Goal: Information Seeking & Learning: Learn about a topic

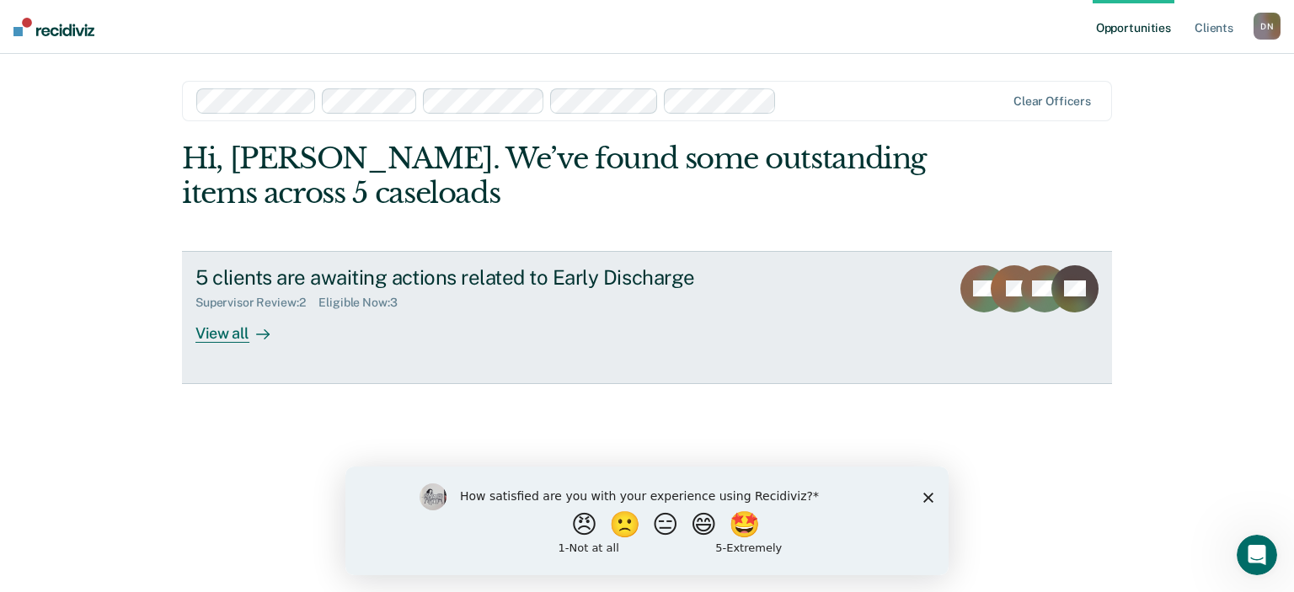
click at [220, 332] on div "View all" at bounding box center [242, 326] width 94 height 33
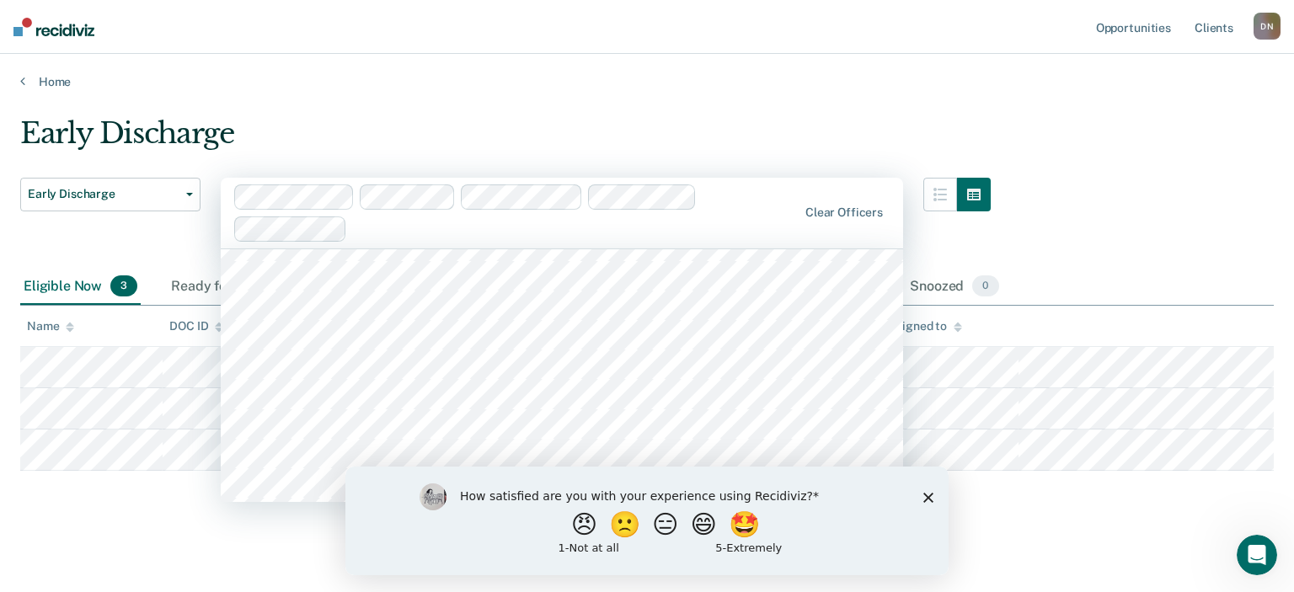
scroll to position [4269, 0]
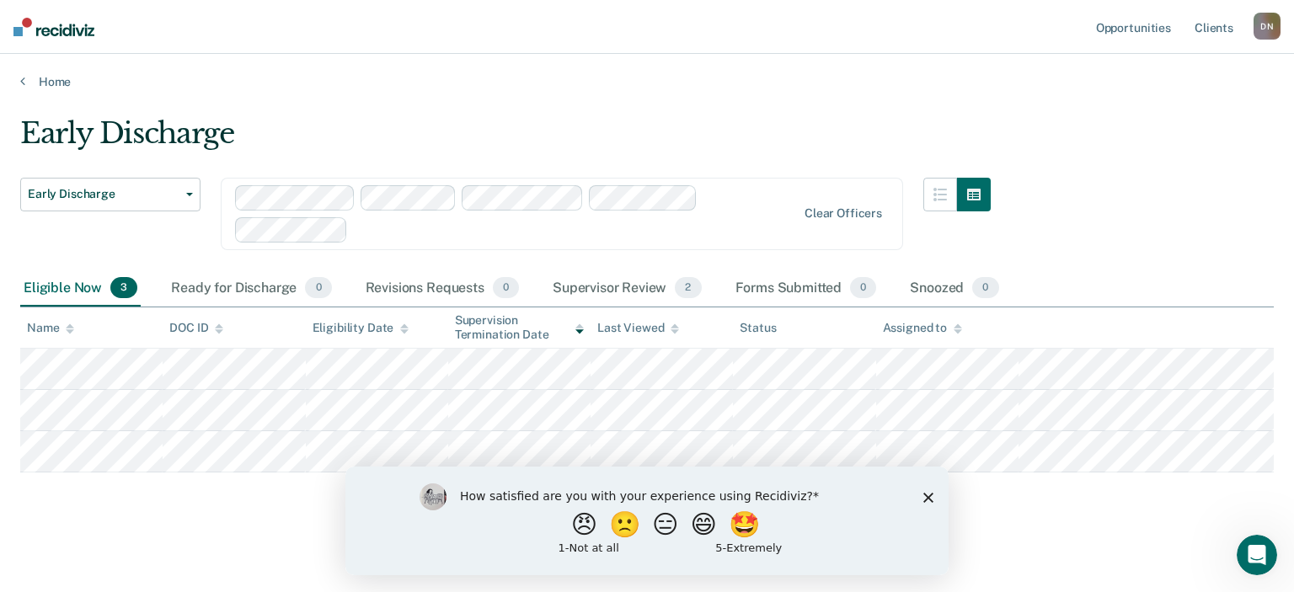
click at [625, 72] on div "Home" at bounding box center [647, 71] width 1294 height 35
click at [192, 197] on button "Early Discharge" at bounding box center [110, 195] width 180 height 34
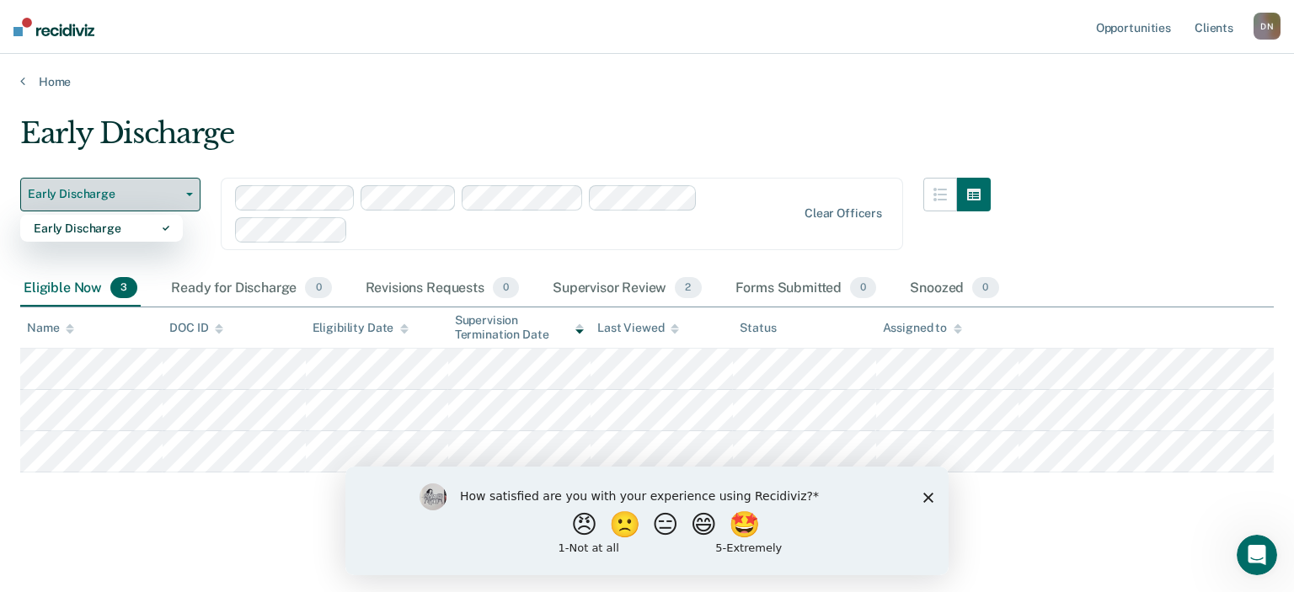
click at [192, 197] on button "Early Discharge" at bounding box center [110, 195] width 180 height 34
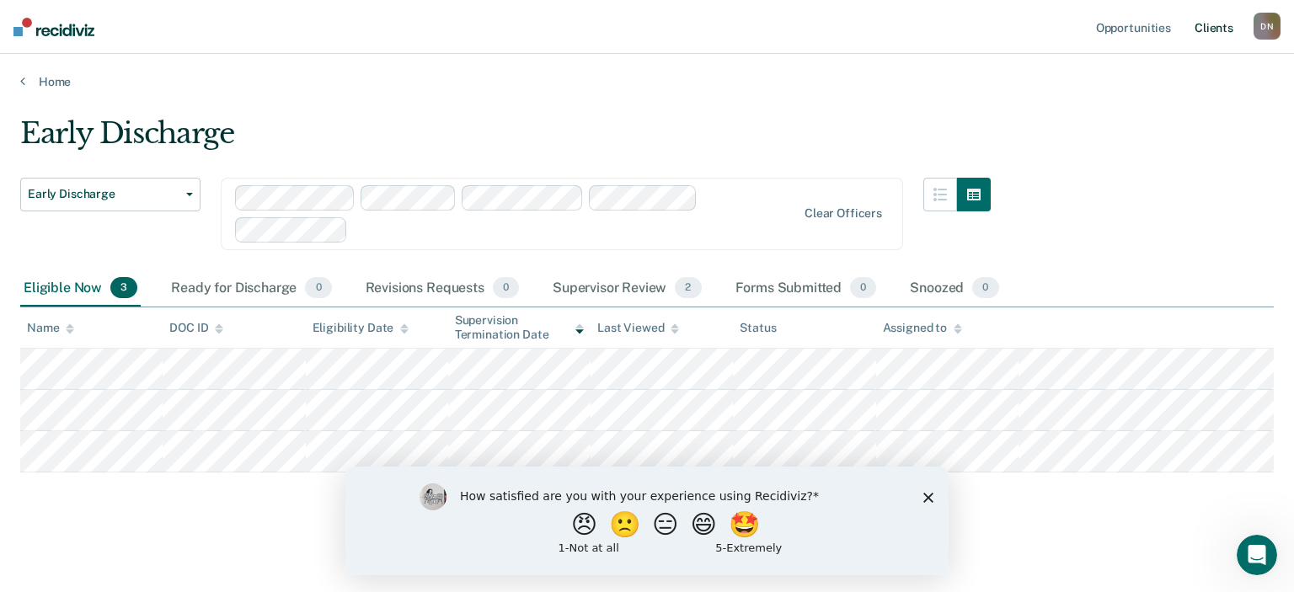
click at [1217, 35] on link "Client s" at bounding box center [1213, 27] width 45 height 54
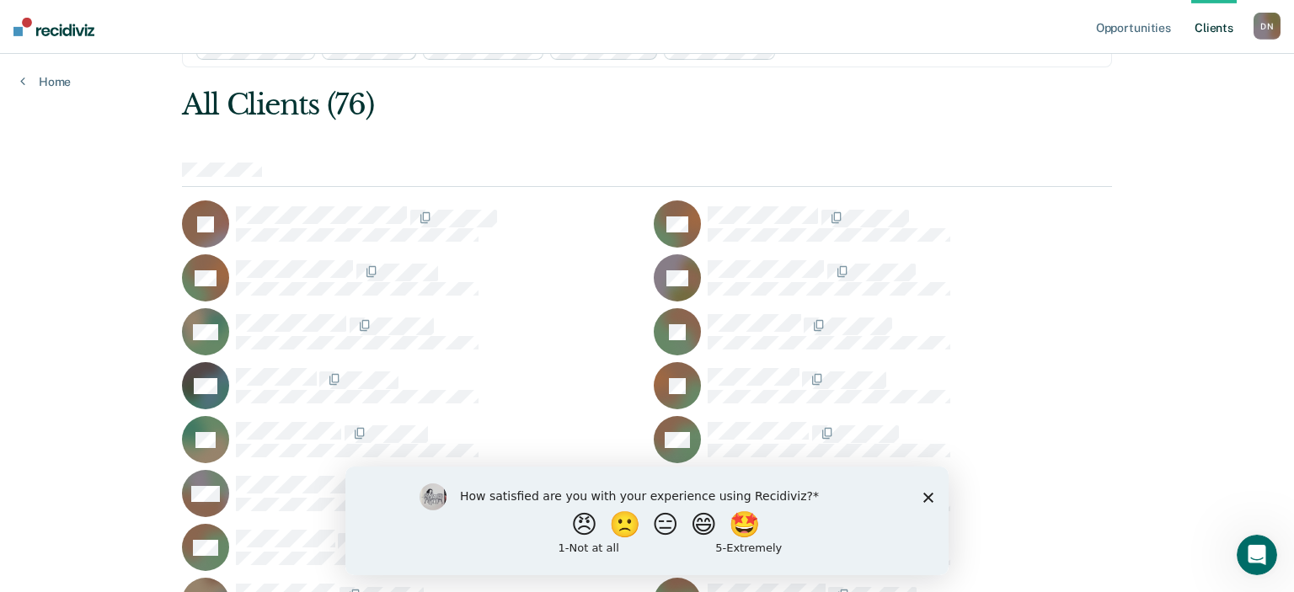
scroll to position [88, 0]
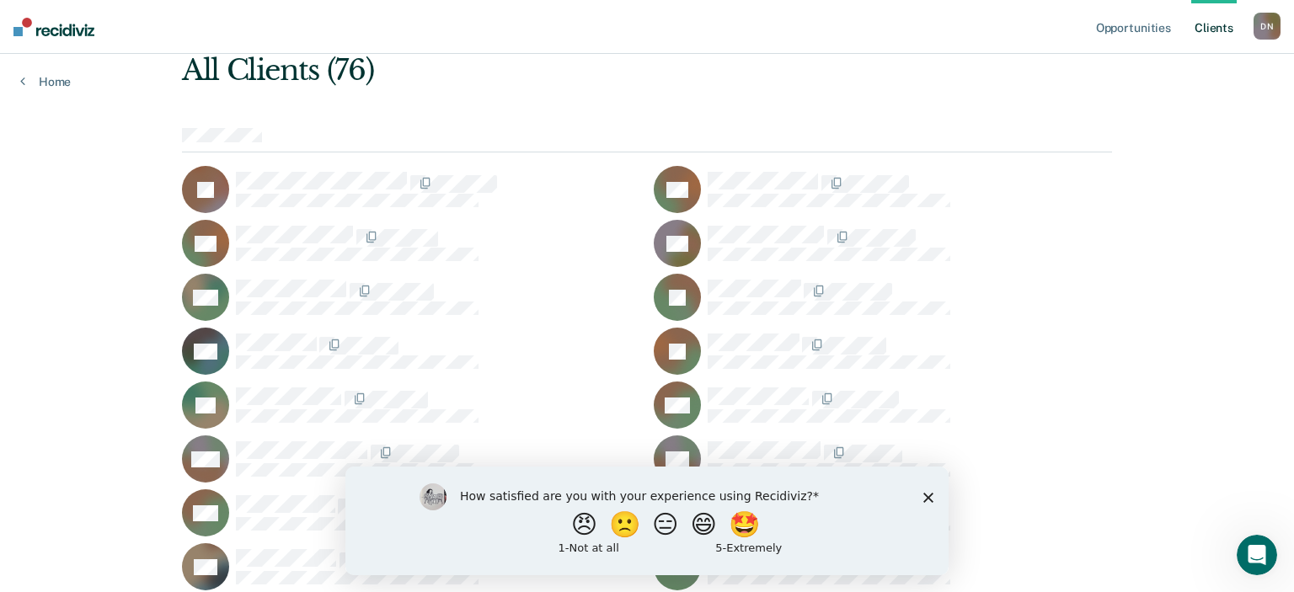
click at [928, 500] on polygon "Close survey" at bounding box center [928, 497] width 10 height 10
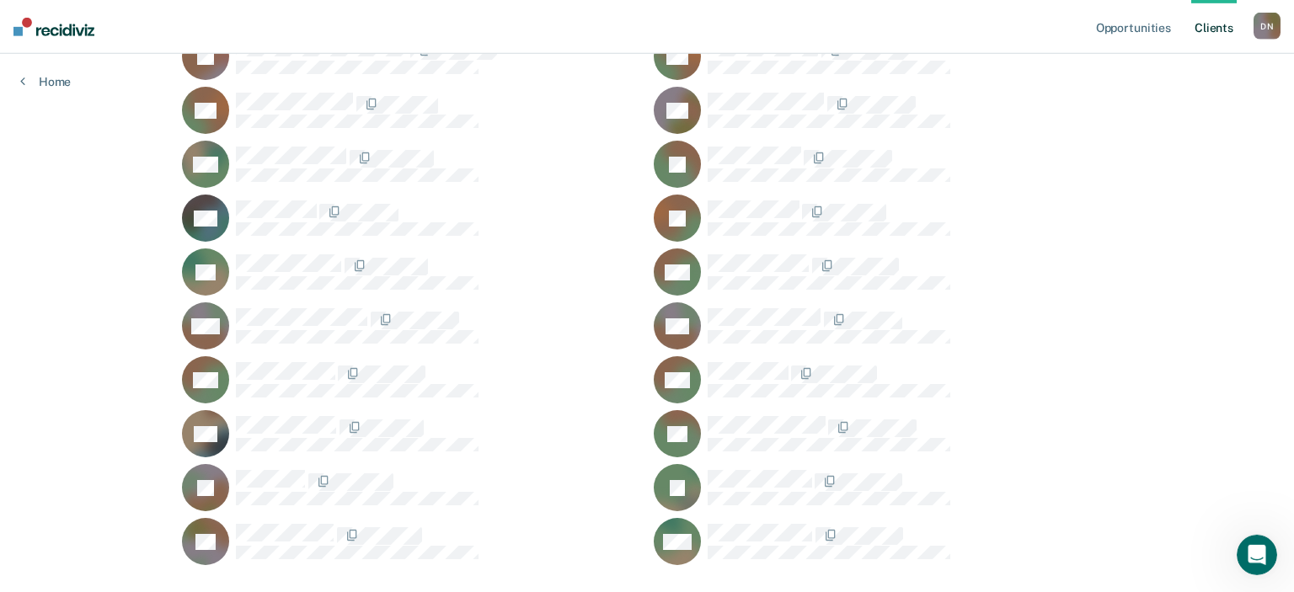
scroll to position [178, 0]
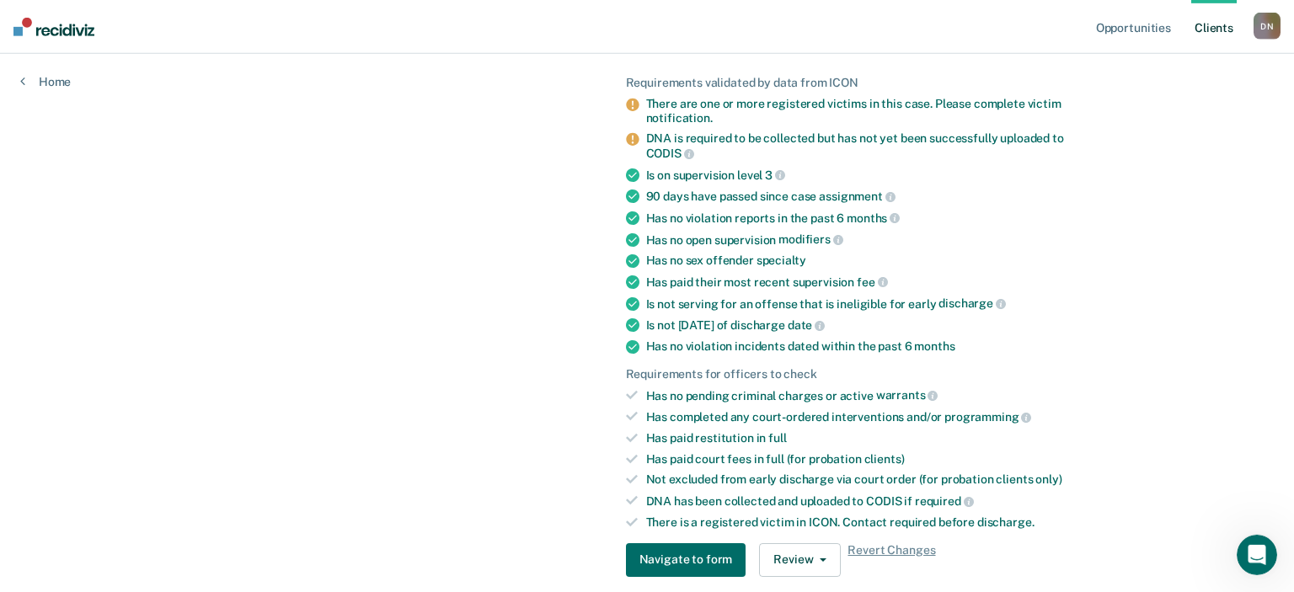
scroll to position [258, 0]
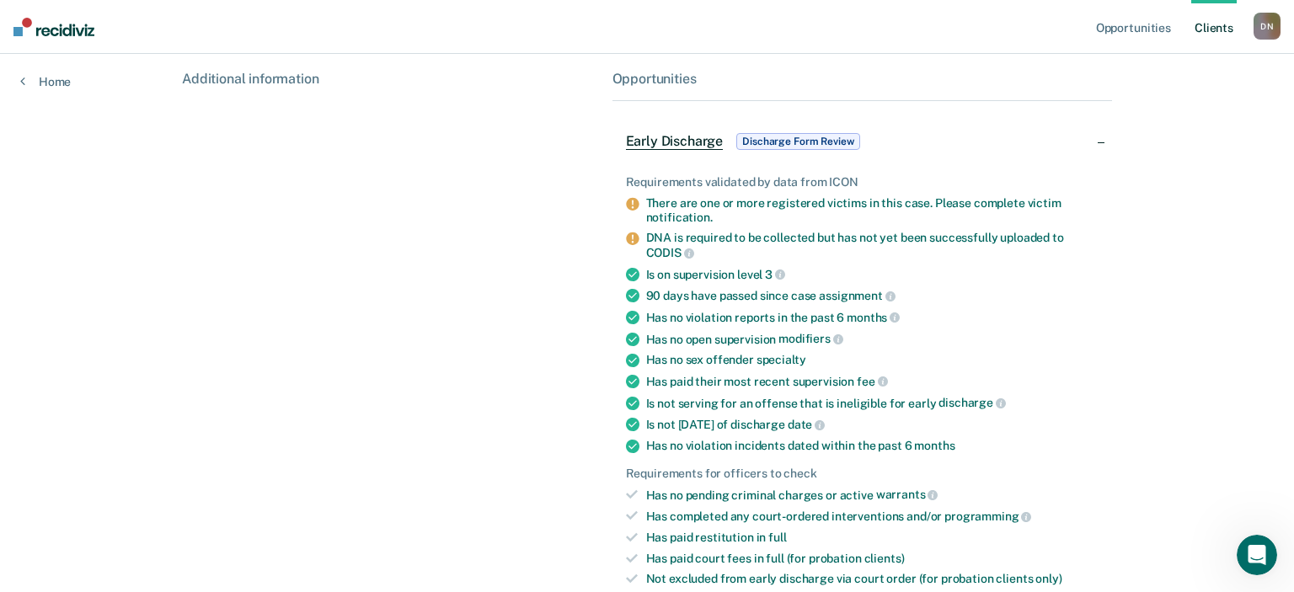
click at [823, 141] on span "Discharge Form Review" at bounding box center [797, 141] width 123 height 17
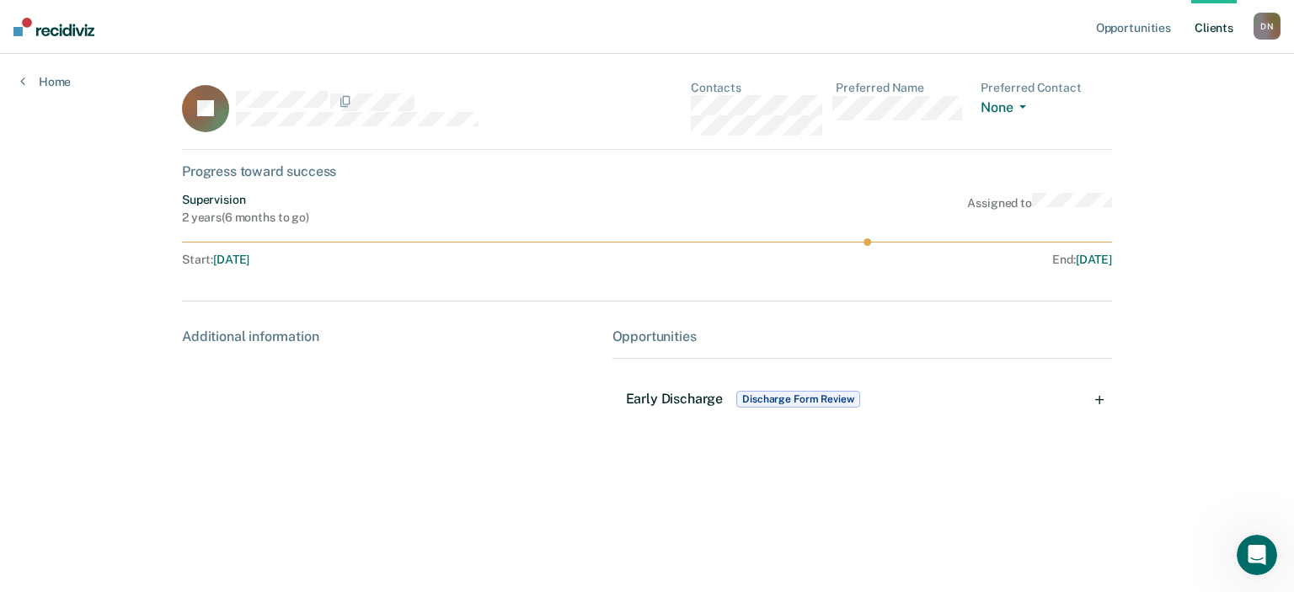
scroll to position [0, 0]
click at [837, 402] on span "Discharge Form Review" at bounding box center [797, 399] width 123 height 17
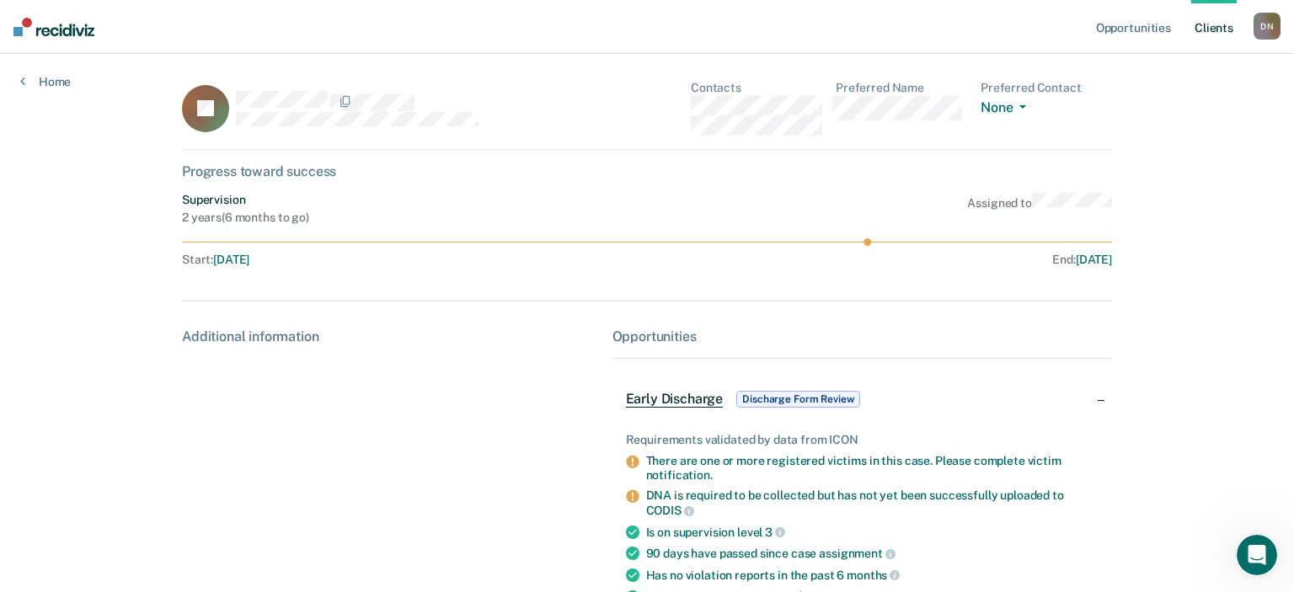
click at [50, 35] on img at bounding box center [53, 27] width 81 height 19
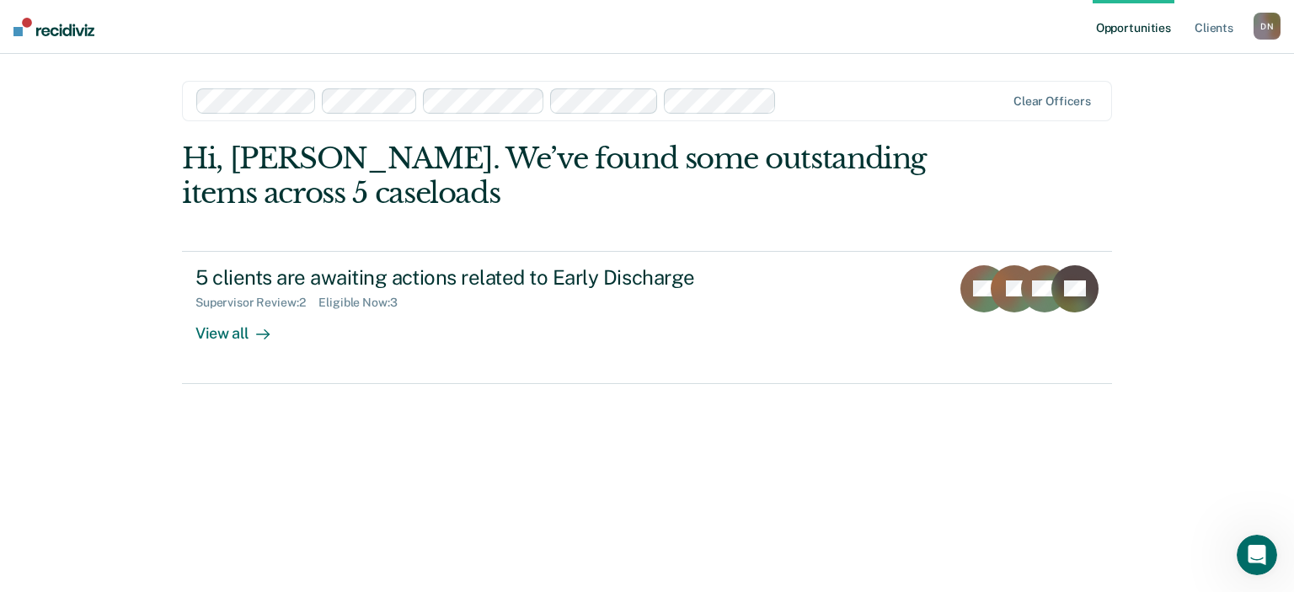
click at [1272, 34] on div "D N" at bounding box center [1267, 26] width 27 height 27
click at [1154, 115] on link "Log Out" at bounding box center [1199, 111] width 136 height 14
